Goal: Information Seeking & Learning: Learn about a topic

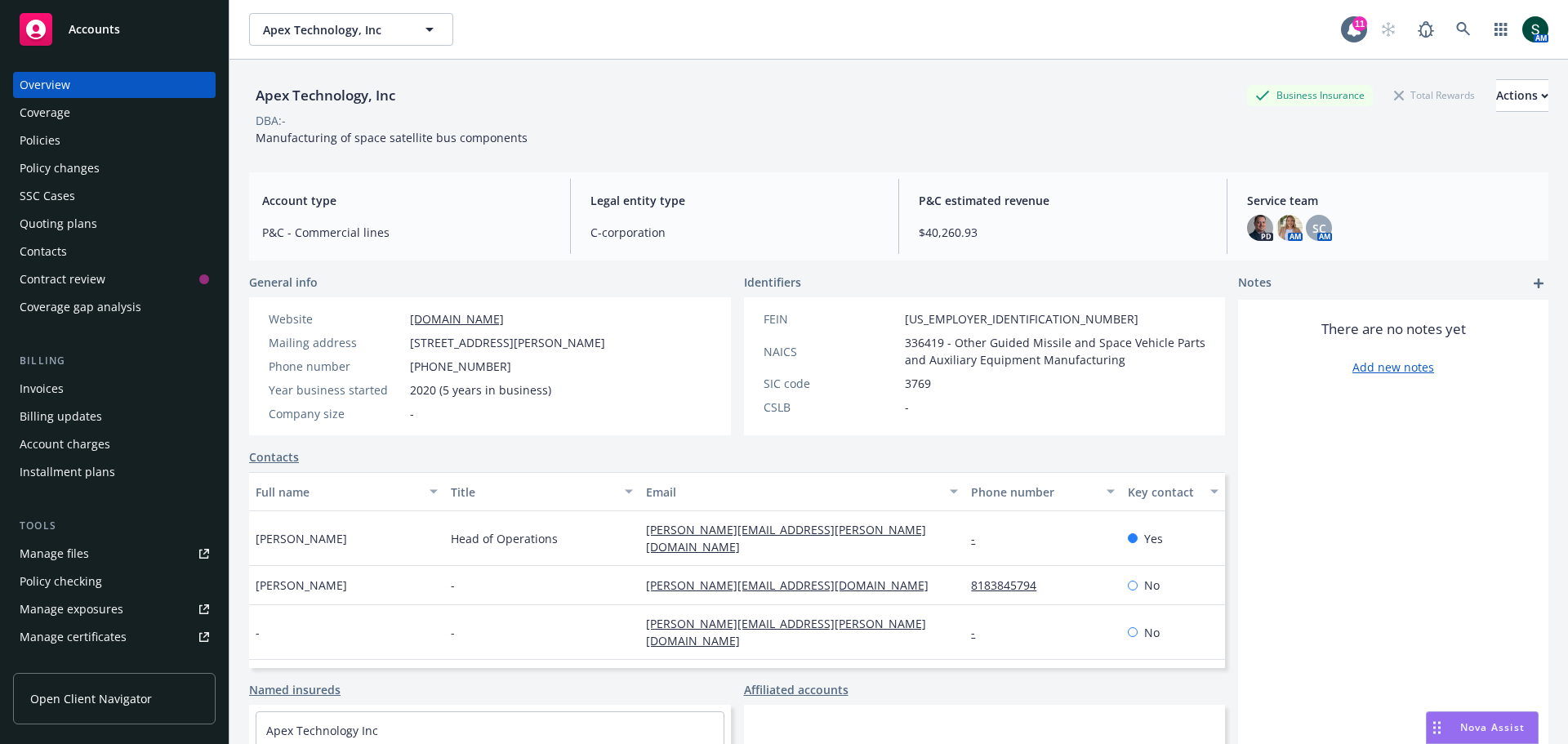
click at [122, 34] on div "Accounts" at bounding box center [114, 29] width 189 height 33
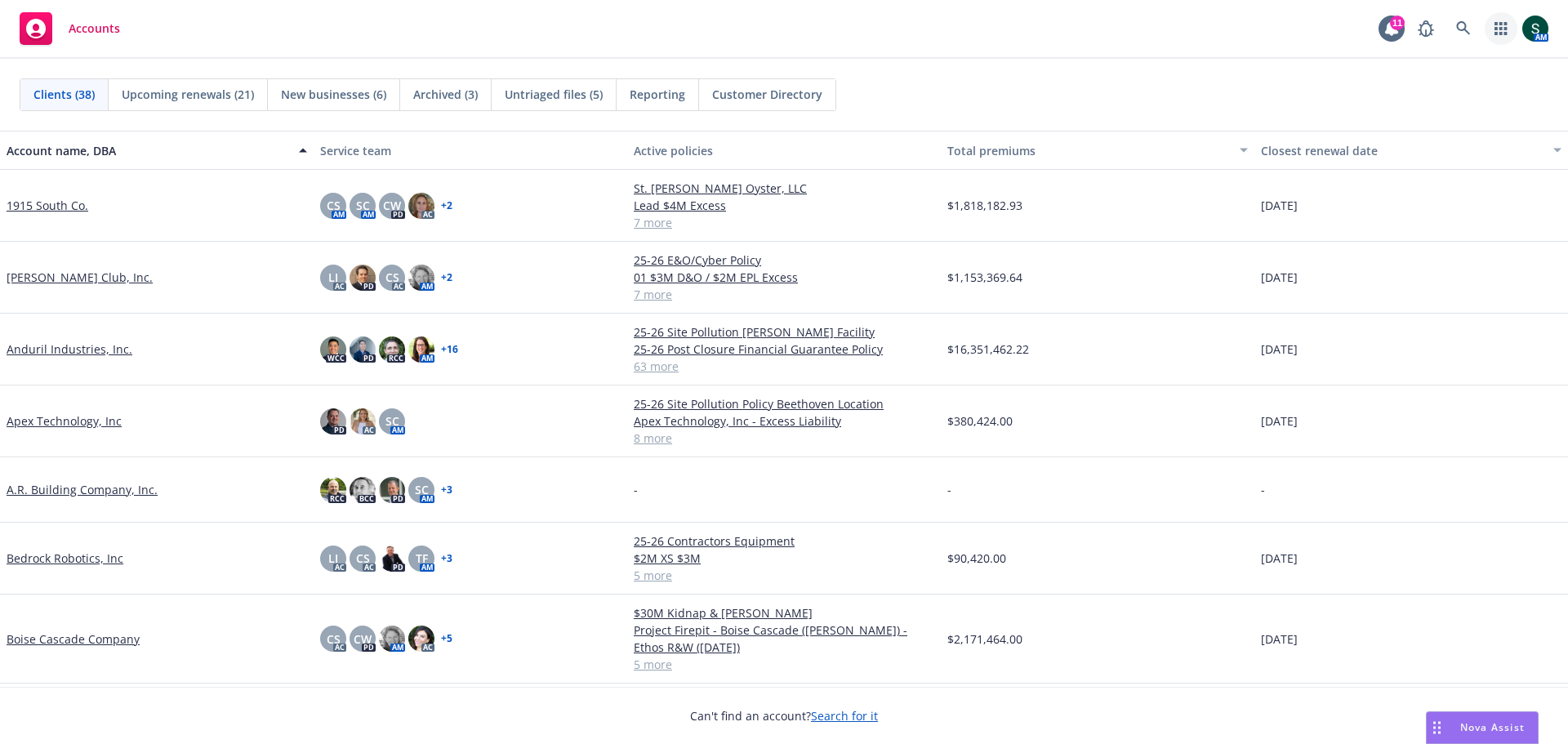
click at [1496, 27] on icon "button" at bounding box center [1500, 28] width 12 height 13
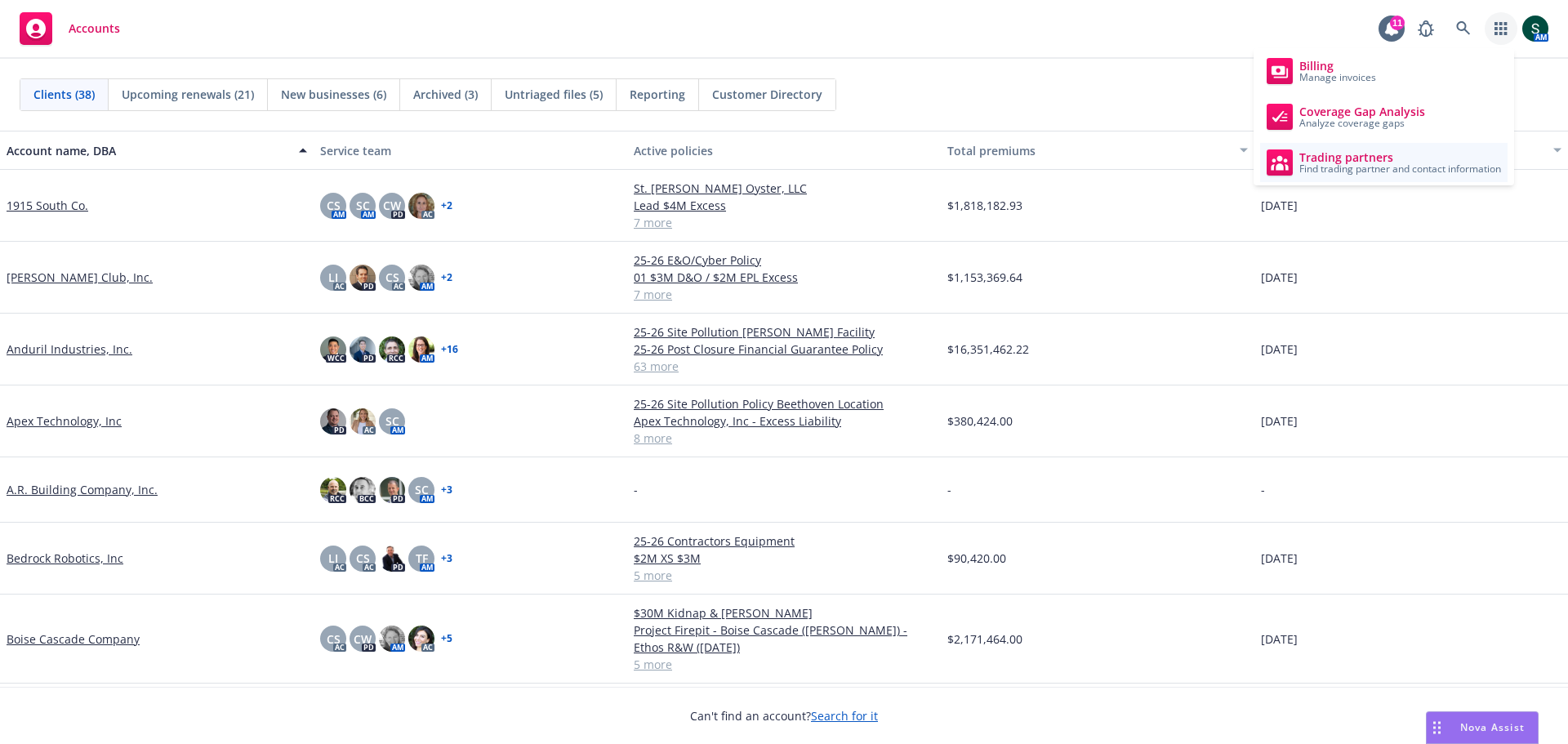
click at [1429, 158] on span "Trading partners" at bounding box center [1400, 158] width 201 height 13
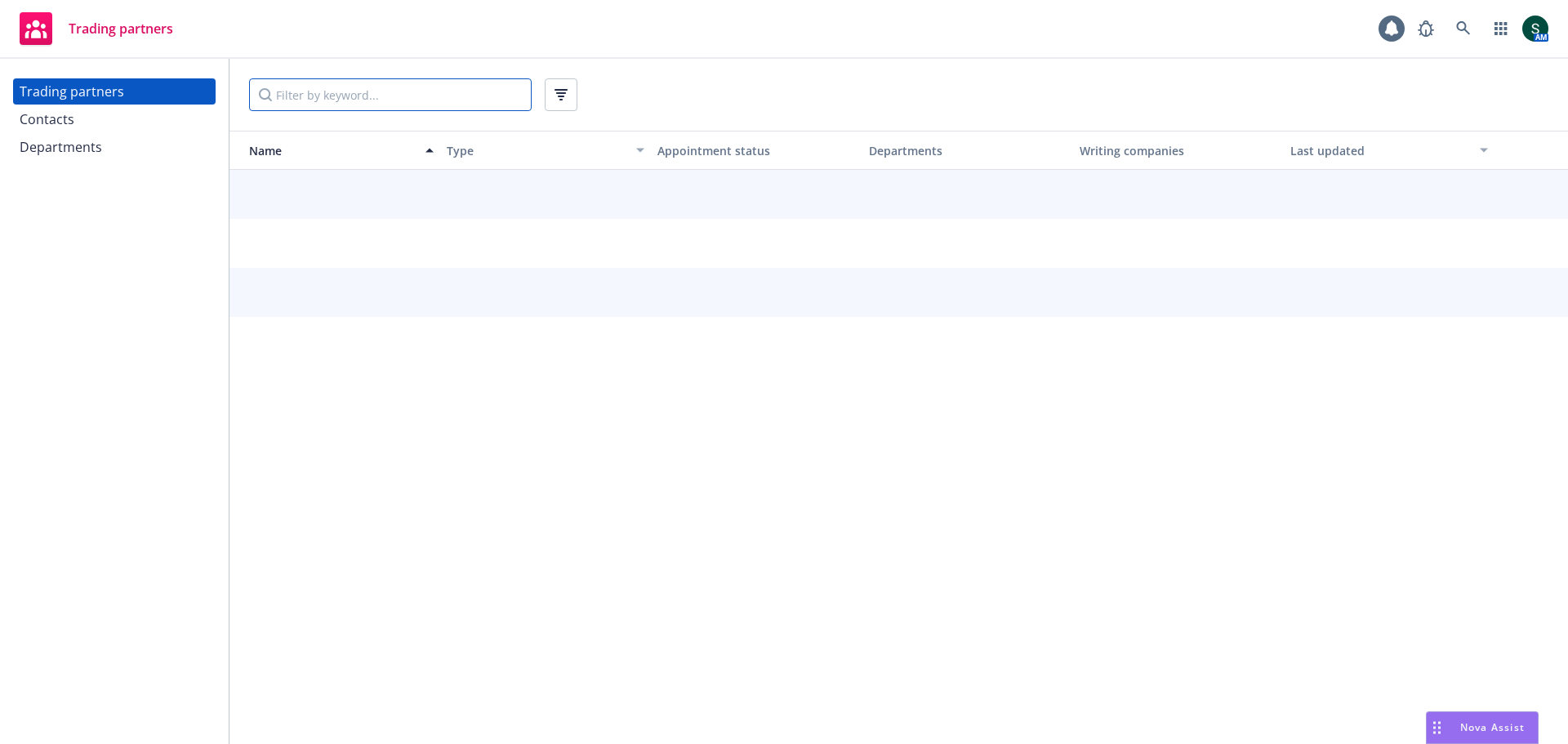
click at [287, 99] on input "Filter by keyword..." at bounding box center [390, 95] width 283 height 33
type input "thimble"
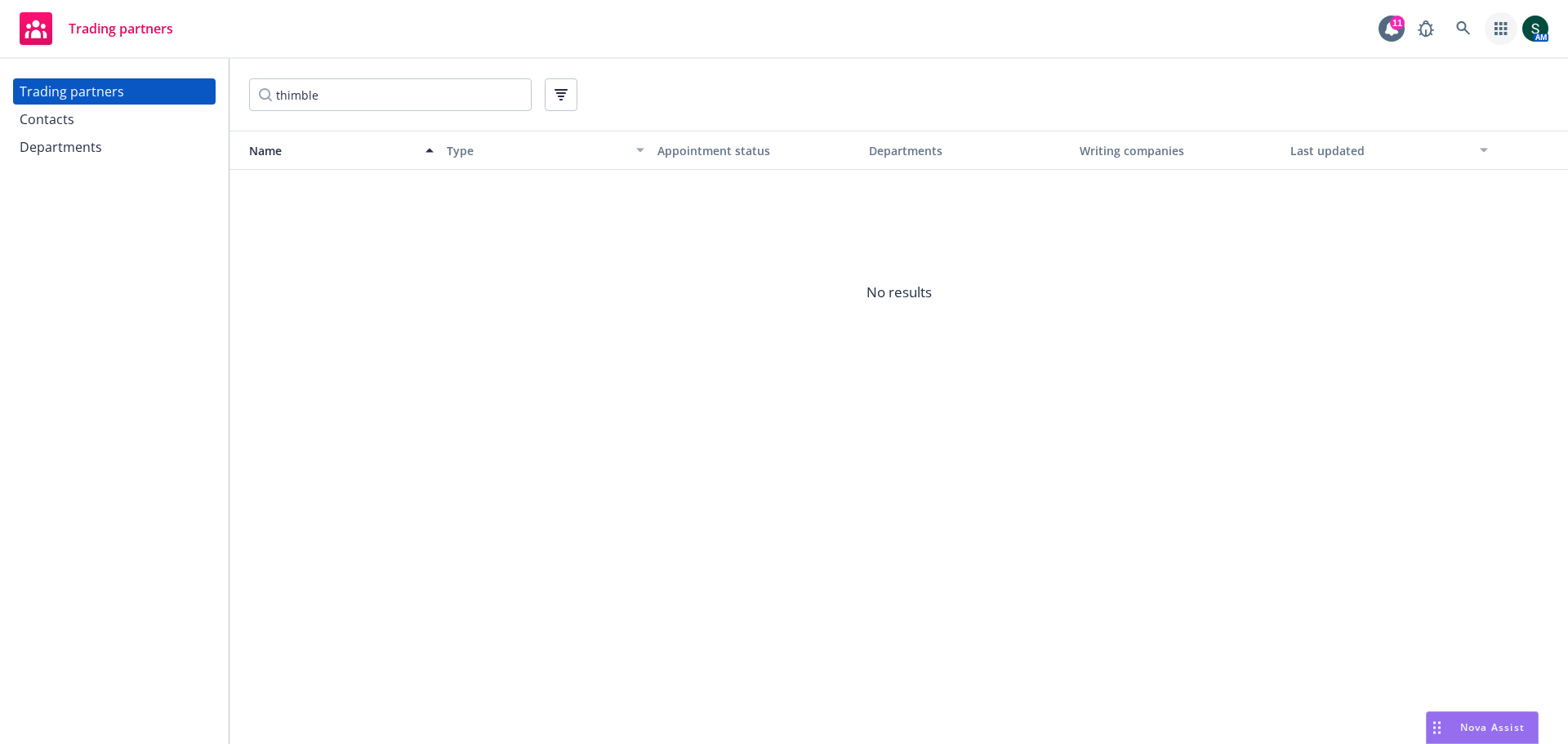
click at [1503, 22] on icon "button" at bounding box center [1501, 28] width 13 height 13
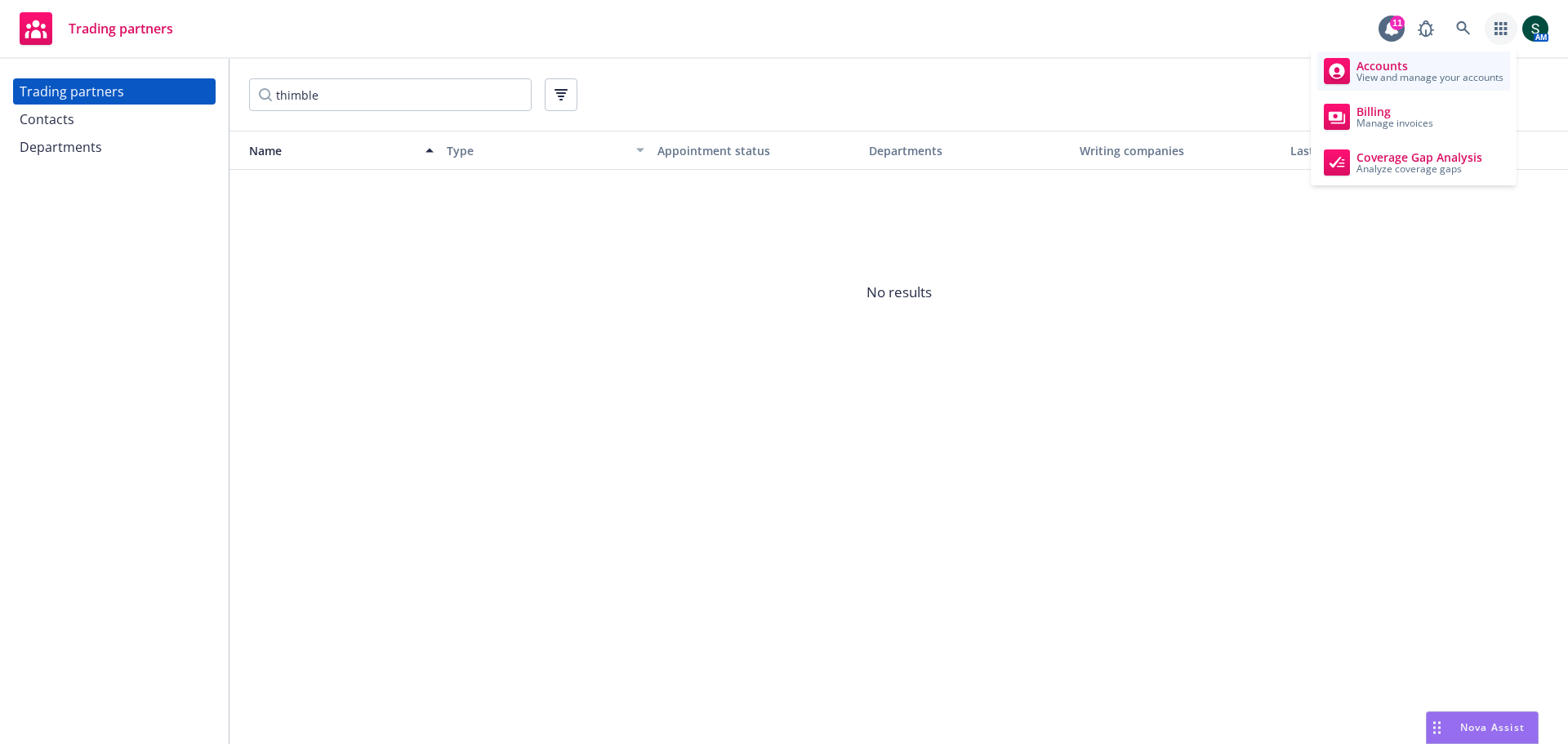
click at [1427, 74] on span "View and manage your accounts" at bounding box center [1430, 78] width 147 height 9
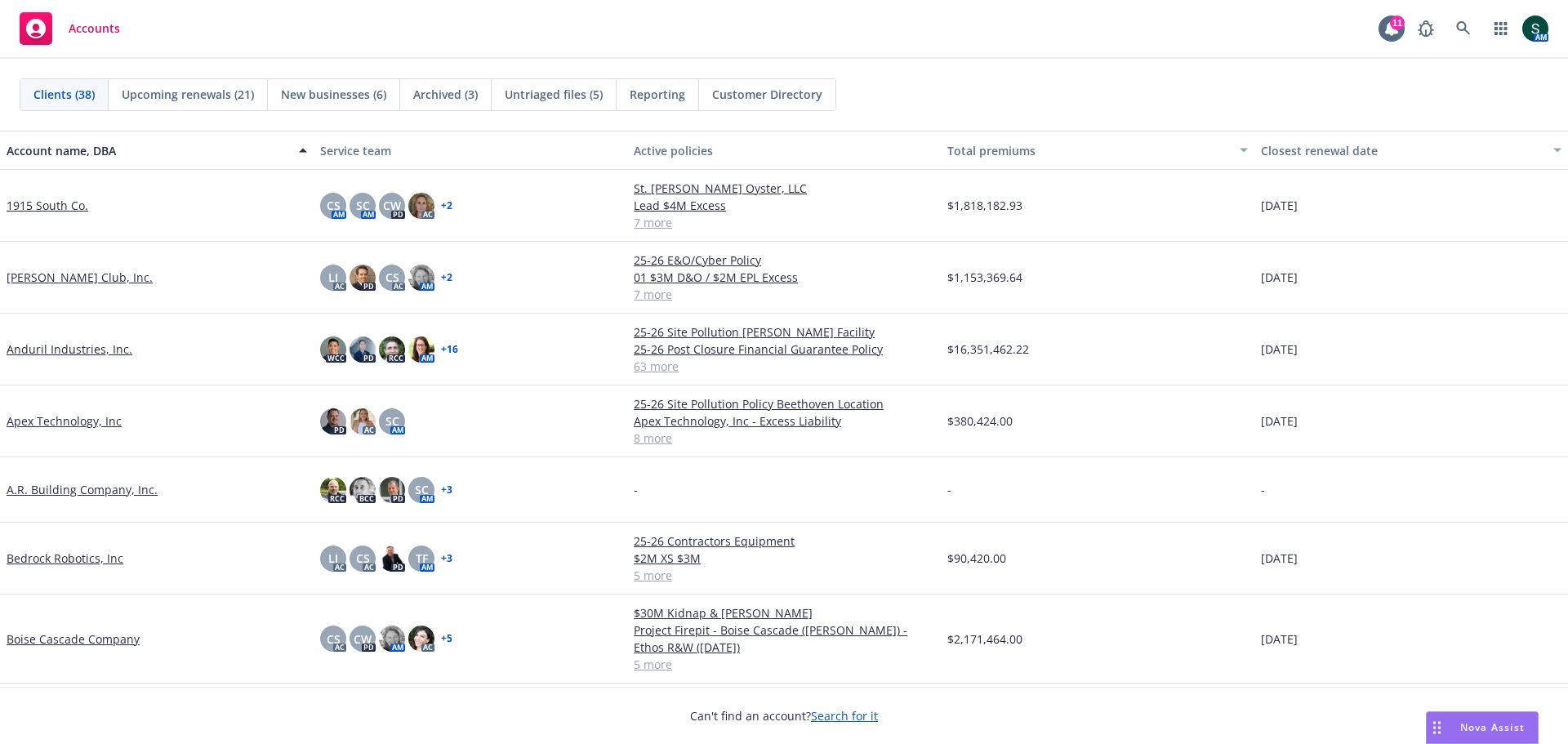
click at [37, 423] on link "Apex Technology, Inc" at bounding box center [64, 421] width 115 height 17
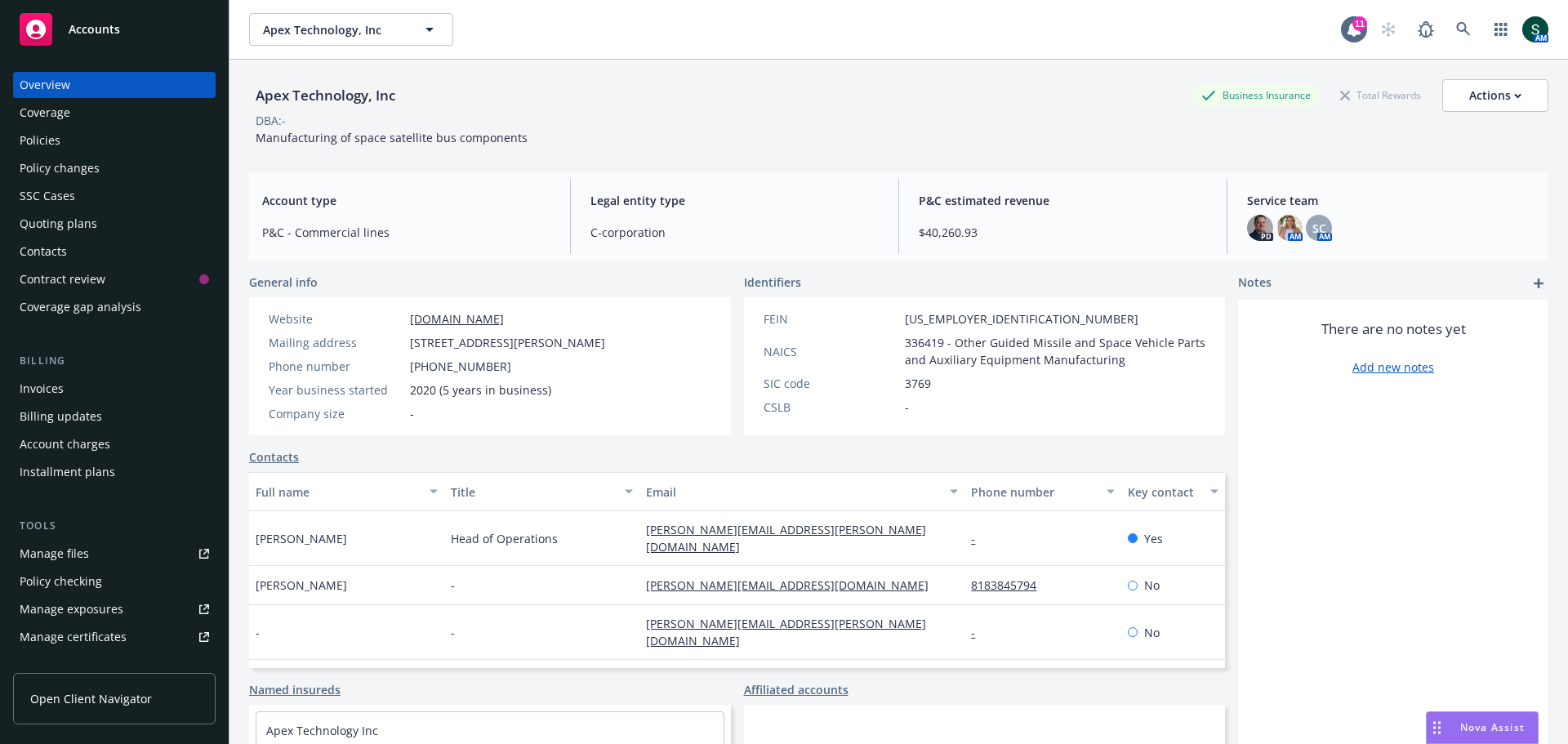
click at [60, 132] on div "Policies" at bounding box center [114, 141] width 189 height 26
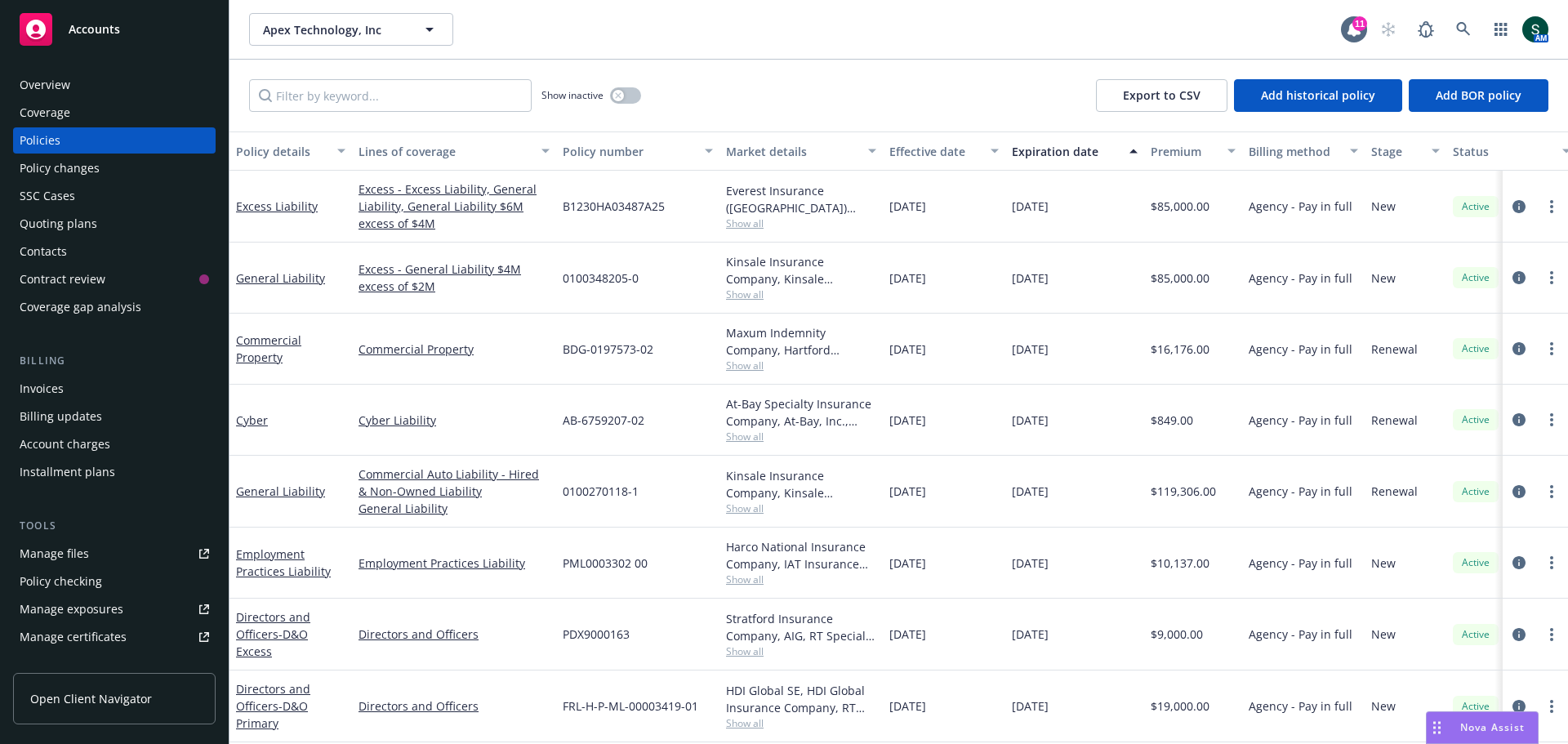
scroll to position [147, 0]
